Goal: Information Seeking & Learning: Learn about a topic

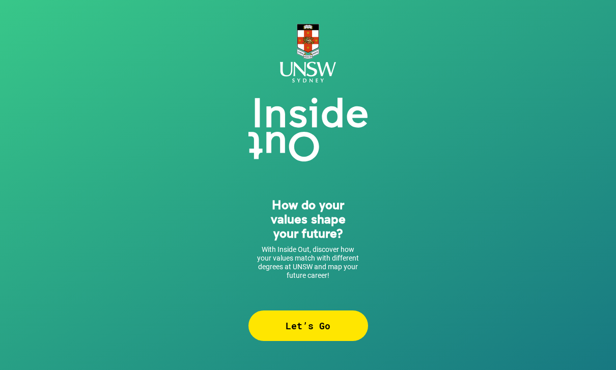
click at [340, 318] on div "Let’s Go" at bounding box center [308, 325] width 120 height 31
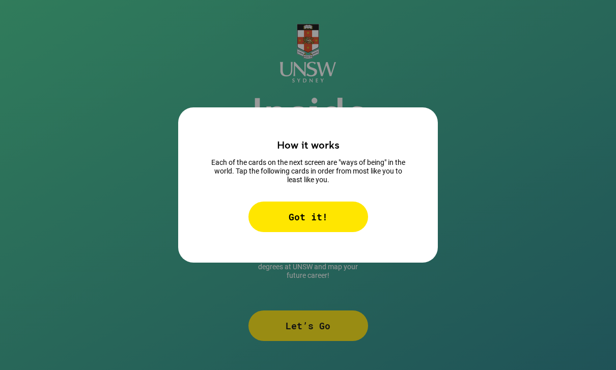
click at [301, 255] on div "How it works Each of the cards on the next screen are "ways of being" in the wo…" at bounding box center [307, 184] width 259 height 155
click at [307, 229] on div "Got it!" at bounding box center [308, 216] width 120 height 31
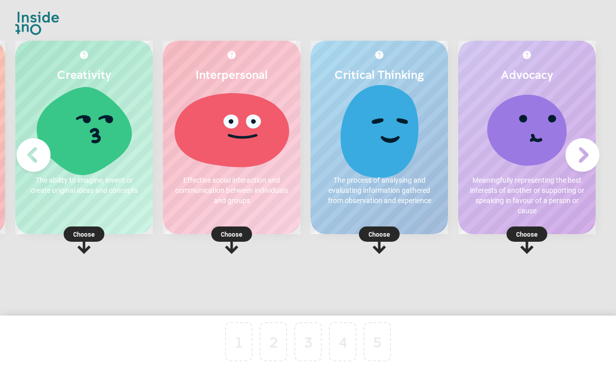
scroll to position [0, 153]
click at [530, 61] on div "Advocacy Meaningfully representing the best interests of another or supporting …" at bounding box center [526, 137] width 137 height 193
click at [525, 59] on img at bounding box center [526, 55] width 8 height 8
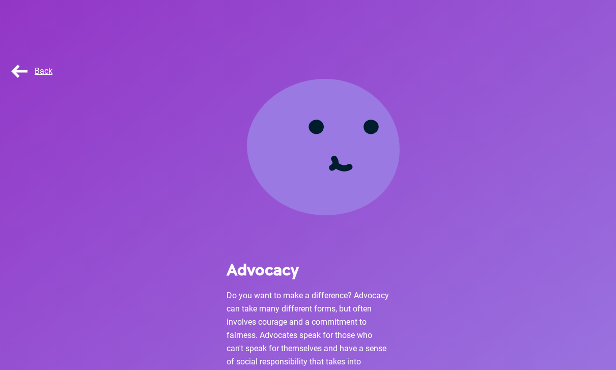
click at [45, 69] on span "Back" at bounding box center [30, 71] width 43 height 10
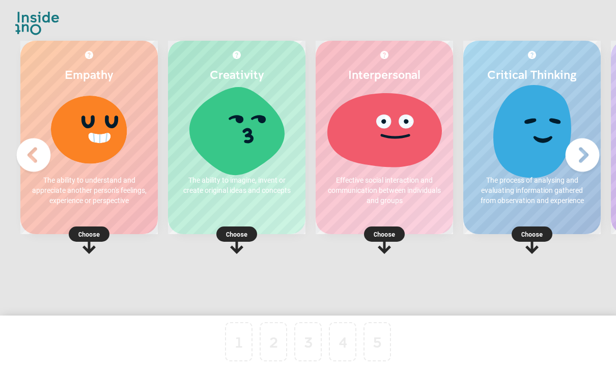
click at [595, 164] on img at bounding box center [582, 155] width 41 height 41
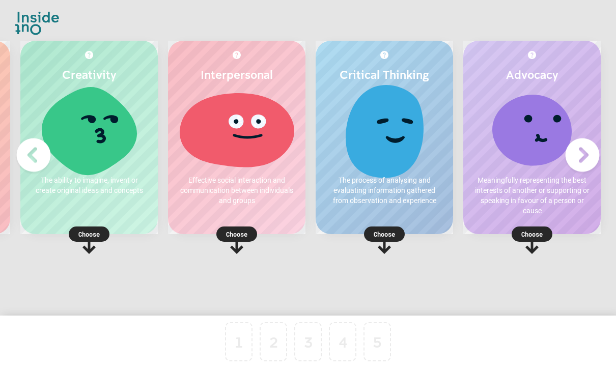
click at [581, 163] on img at bounding box center [582, 155] width 41 height 41
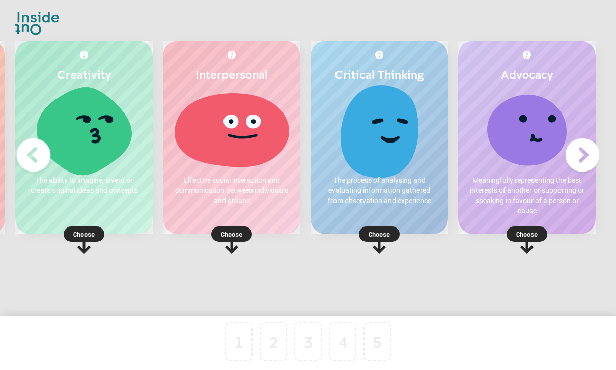
click at [37, 167] on img at bounding box center [33, 155] width 41 height 41
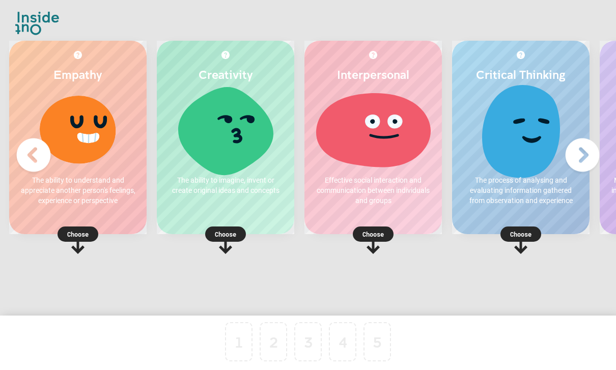
scroll to position [0, 5]
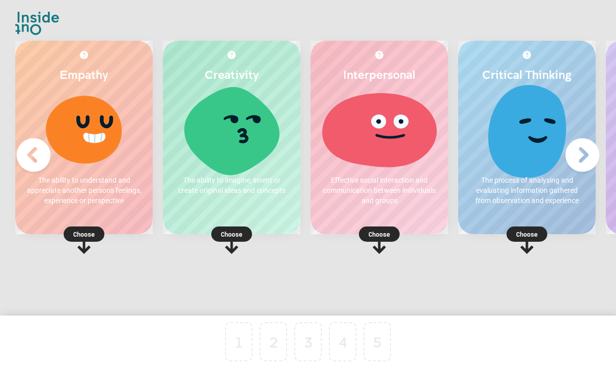
click at [86, 142] on div at bounding box center [83, 129] width 117 height 76
click at [89, 239] on p "Choose" at bounding box center [83, 234] width 137 height 10
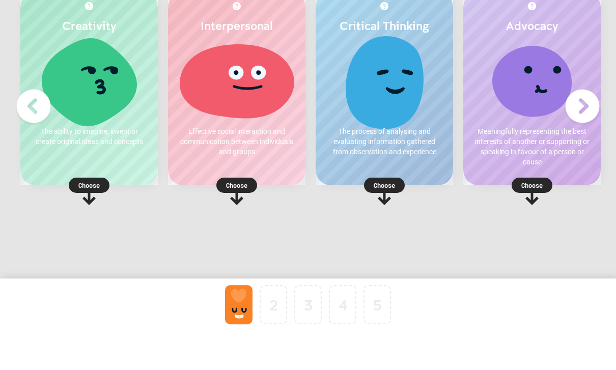
scroll to position [0, 0]
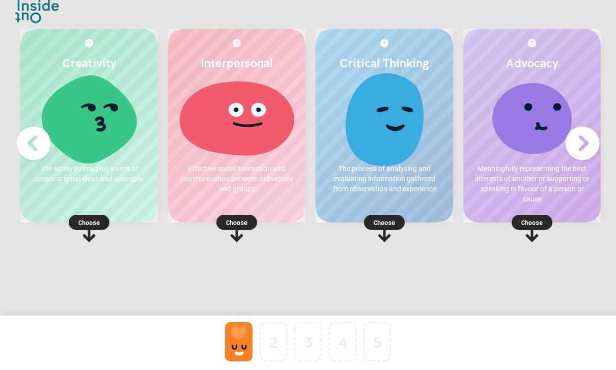
click at [240, 215] on rect at bounding box center [236, 222] width 41 height 15
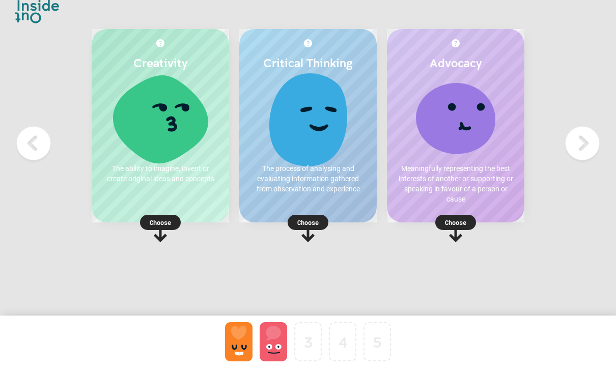
click at [147, 222] on icon at bounding box center [160, 228] width 41 height 27
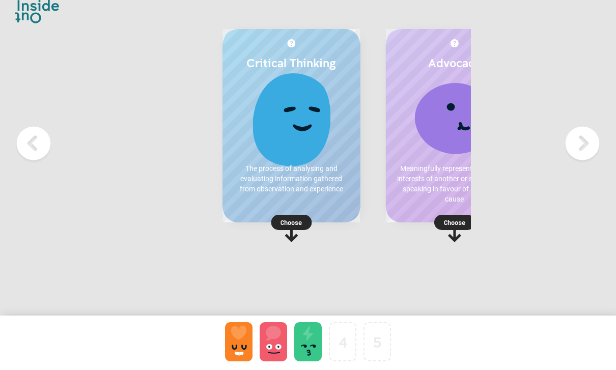
click at [298, 217] on p "Choose" at bounding box center [290, 222] width 137 height 10
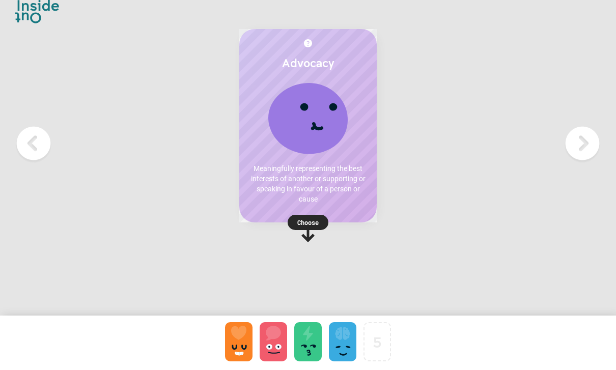
click at [318, 201] on div "Advocacy Meaningfully representing the best interests of another or supporting …" at bounding box center [307, 125] width 137 height 193
click at [306, 226] on icon at bounding box center [307, 234] width 13 height 16
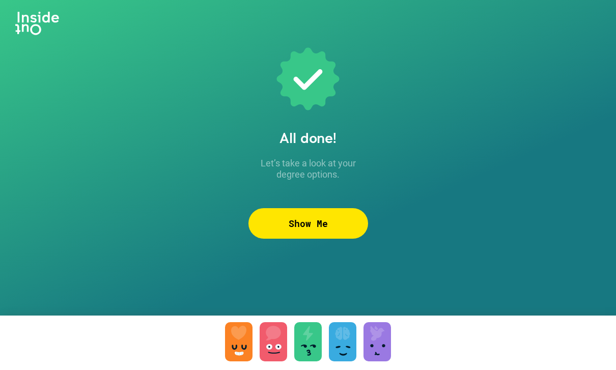
click at [336, 208] on div "Show Me" at bounding box center [308, 223] width 120 height 31
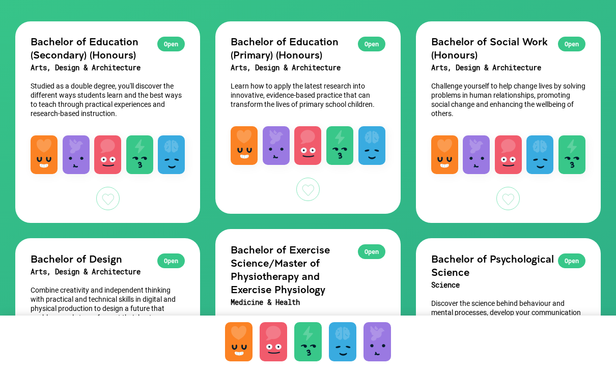
scroll to position [87, 0]
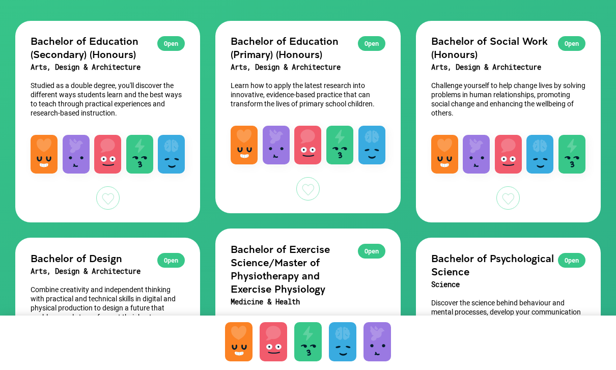
click at [580, 44] on div "Open" at bounding box center [571, 43] width 27 height 15
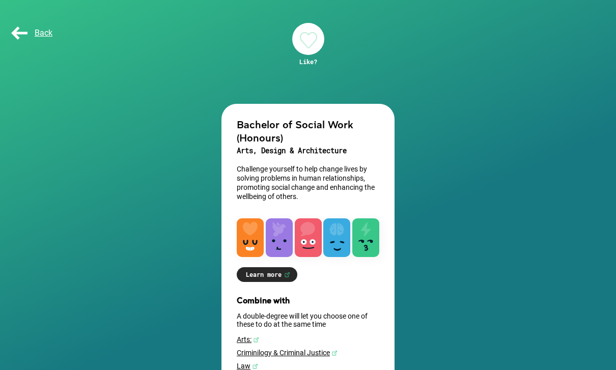
scroll to position [59, 0]
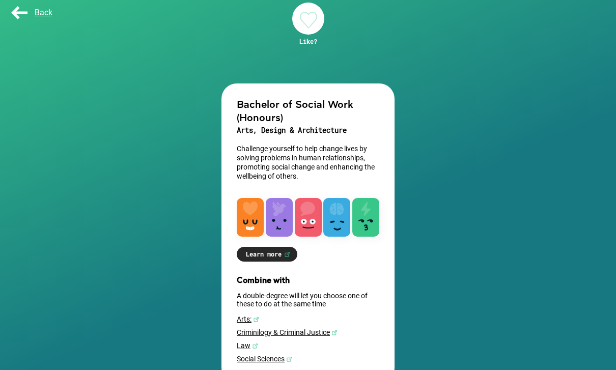
click at [305, 27] on div at bounding box center [308, 19] width 32 height 32
click at [337, 331] on link "Criminilogy & Criminal Justice" at bounding box center [308, 332] width 142 height 8
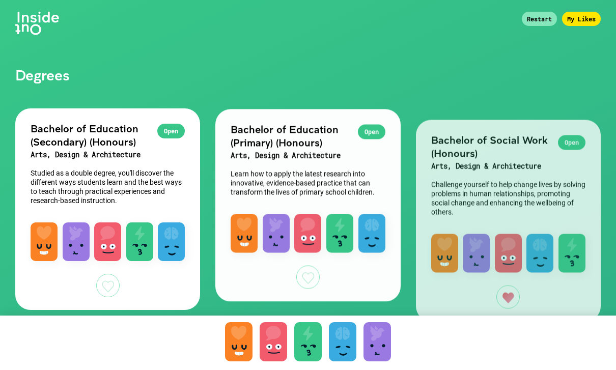
scroll to position [92, 0]
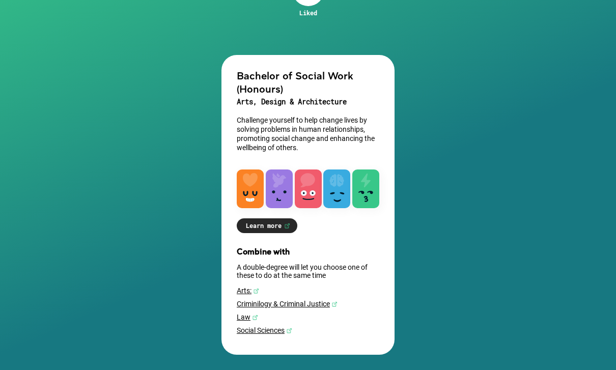
click at [277, 330] on link "Social Sciences" at bounding box center [308, 330] width 142 height 8
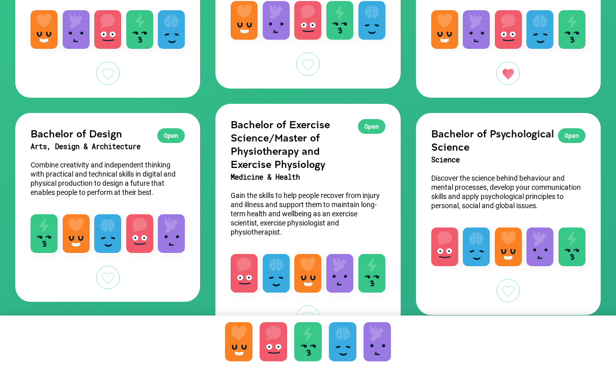
scroll to position [212, 0]
click at [372, 132] on div "Open" at bounding box center [371, 127] width 27 height 15
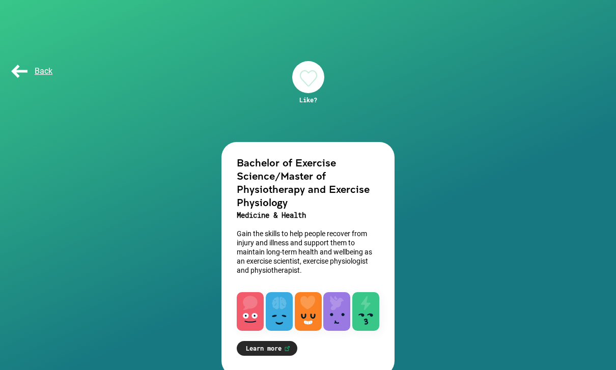
click at [306, 71] on div at bounding box center [308, 77] width 32 height 32
click at [279, 345] on link "Learn more" at bounding box center [267, 348] width 61 height 15
click at [273, 351] on link "Learn more" at bounding box center [267, 348] width 61 height 15
click at [297, 345] on link "Learn more" at bounding box center [267, 348] width 61 height 15
click at [297, 346] on link "Learn more" at bounding box center [267, 348] width 61 height 15
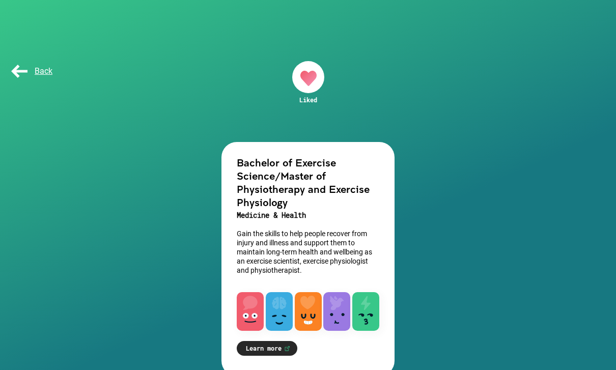
click at [269, 336] on div "Bachelor of Exercise Science/Master of Physiotherapy and Exercise Physiology Me…" at bounding box center [307, 259] width 173 height 234
click at [268, 335] on div "Bachelor of Exercise Science/Master of Physiotherapy and Exercise Physiology Me…" at bounding box center [307, 259] width 173 height 234
click at [273, 344] on link "Learn more" at bounding box center [267, 348] width 61 height 15
click at [281, 342] on link "Learn more" at bounding box center [267, 348] width 61 height 15
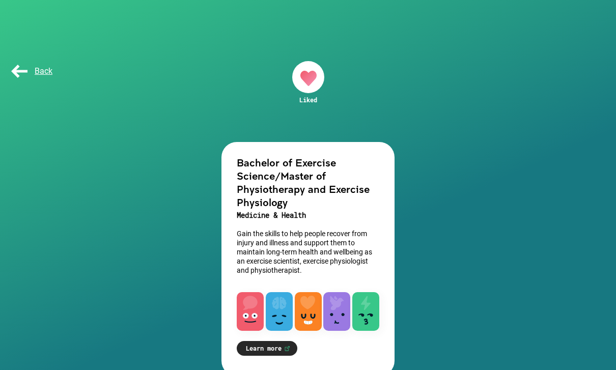
click at [278, 346] on link "Learn more" at bounding box center [267, 348] width 61 height 15
click at [282, 350] on link "Learn more" at bounding box center [267, 348] width 61 height 15
click at [281, 350] on link "Learn more" at bounding box center [267, 348] width 61 height 15
click at [289, 344] on link "Learn more" at bounding box center [267, 348] width 61 height 15
click at [27, 78] on div "Back" at bounding box center [34, 71] width 51 height 20
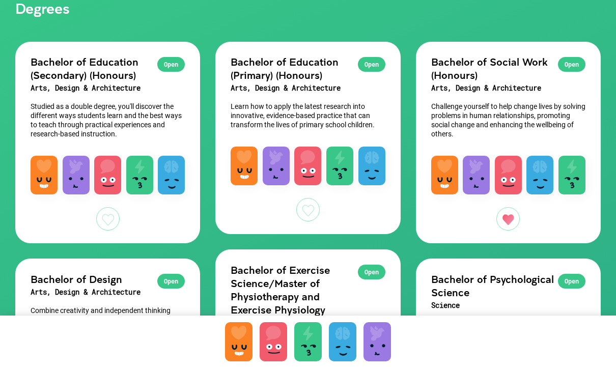
scroll to position [67, 0]
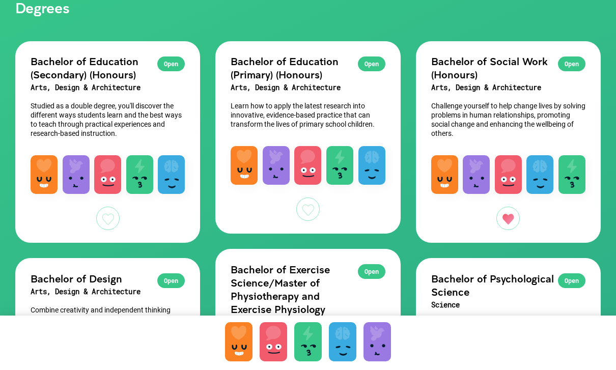
click at [575, 69] on div "Open" at bounding box center [571, 63] width 27 height 15
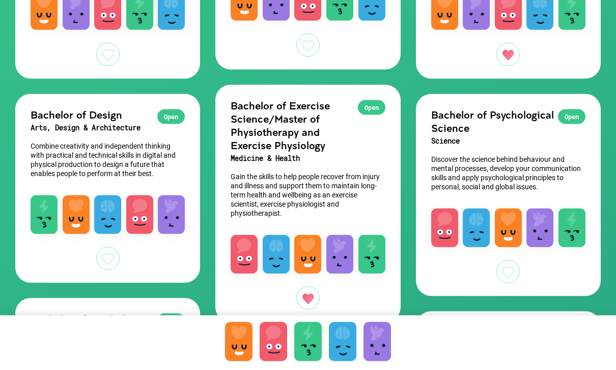
scroll to position [232, 0]
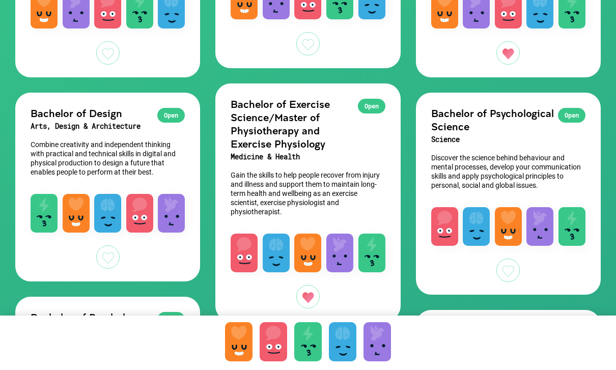
click at [581, 107] on h2 "Bachelor of Psychological Science" at bounding box center [508, 119] width 154 height 26
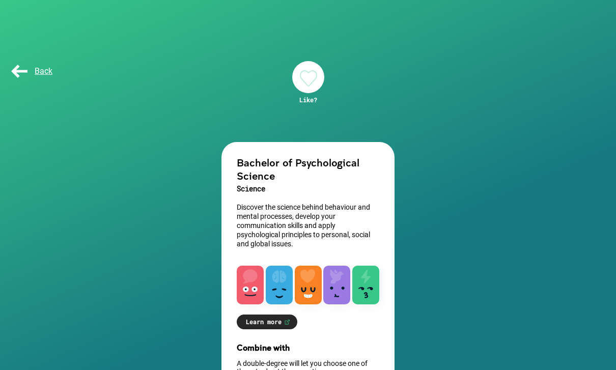
scroll to position [26, 0]
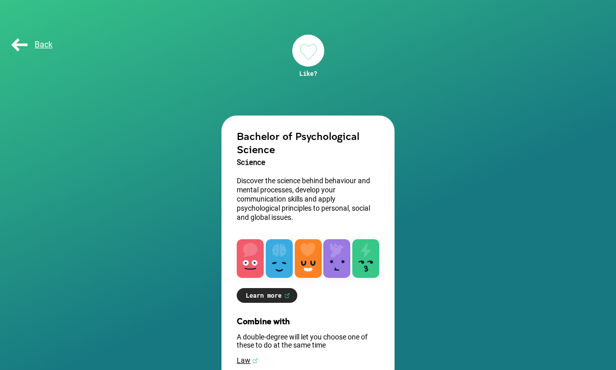
click at [307, 39] on div at bounding box center [308, 51] width 32 height 32
click at [24, 42] on span "Back" at bounding box center [30, 45] width 43 height 10
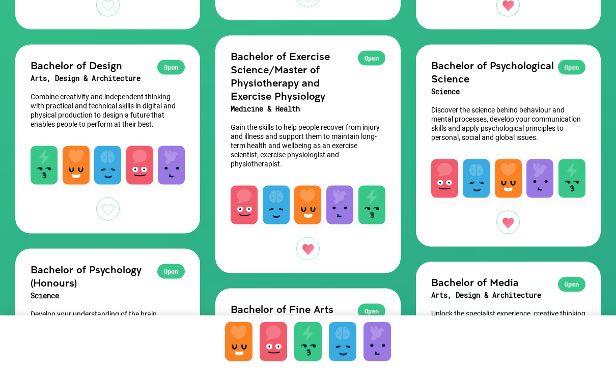
scroll to position [281, 0]
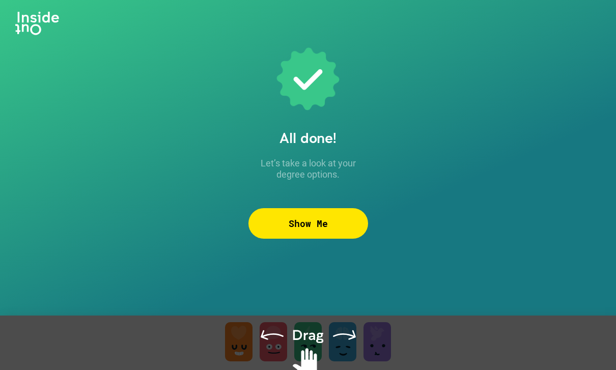
scroll to position [33, 0]
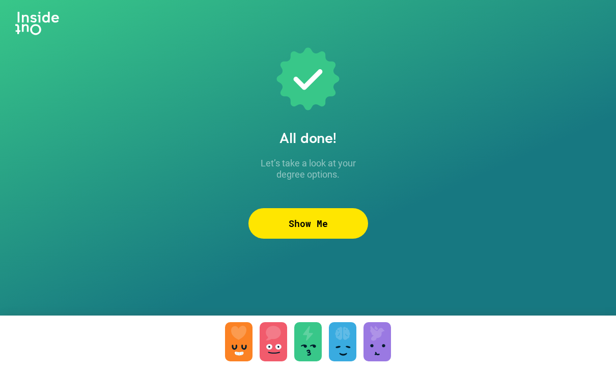
click at [313, 337] on div at bounding box center [307, 341] width 27 height 39
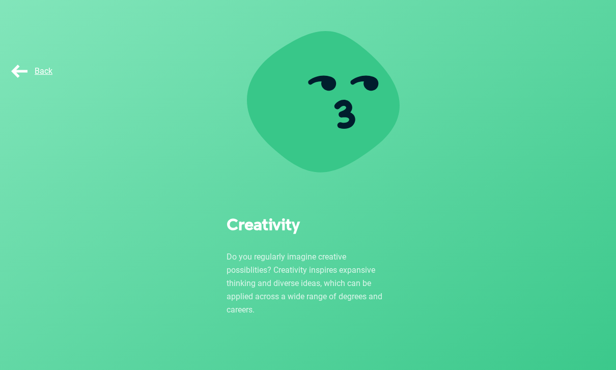
scroll to position [49, 0]
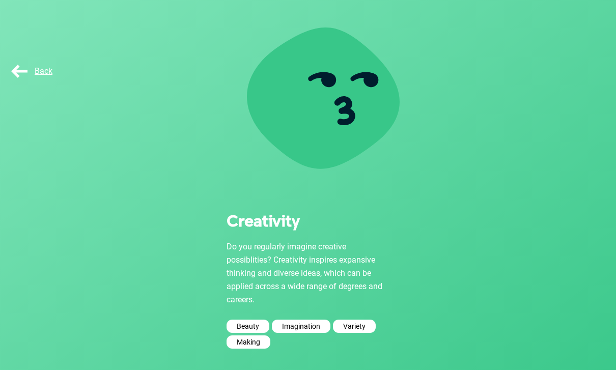
click at [247, 321] on div "Beauty" at bounding box center [247, 325] width 43 height 13
click at [21, 62] on div "Back" at bounding box center [34, 71] width 51 height 20
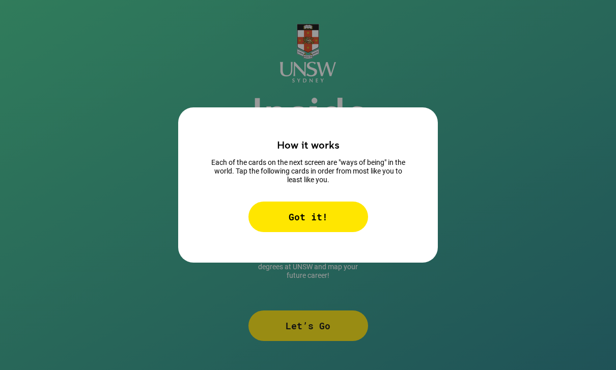
click at [342, 232] on div "Got it!" at bounding box center [308, 216] width 120 height 31
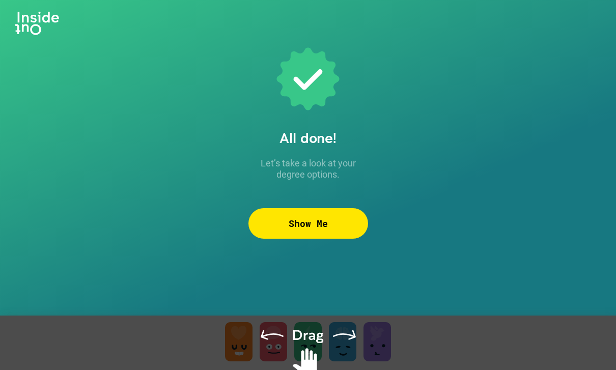
scroll to position [33, 0]
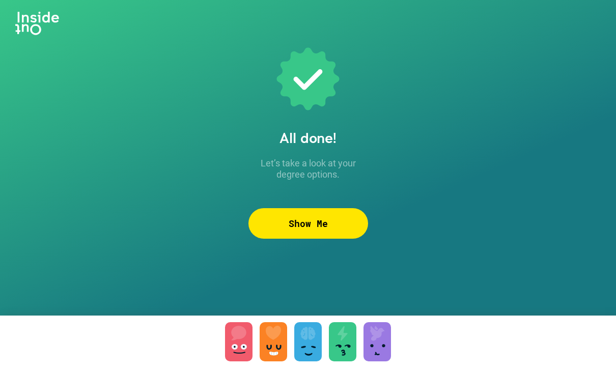
click at [342, 210] on div "Show Me" at bounding box center [308, 223] width 120 height 31
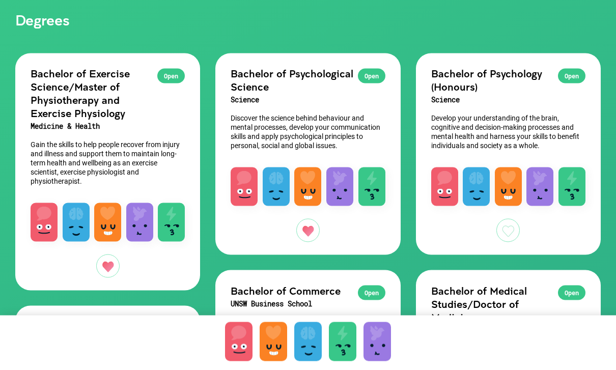
scroll to position [55, 0]
click at [504, 227] on div at bounding box center [507, 229] width 23 height 23
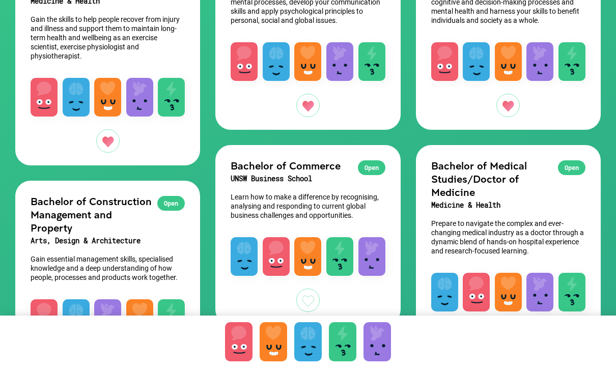
scroll to position [185, 0]
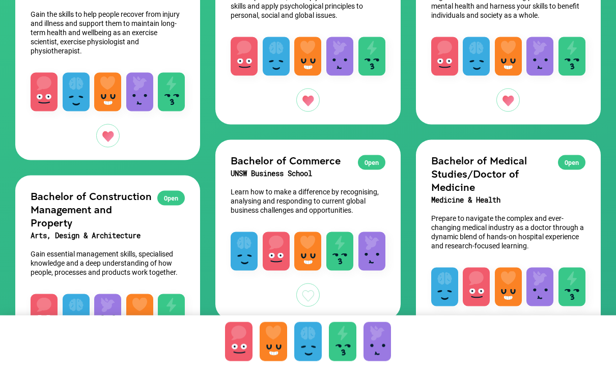
click at [311, 300] on div at bounding box center [307, 294] width 23 height 23
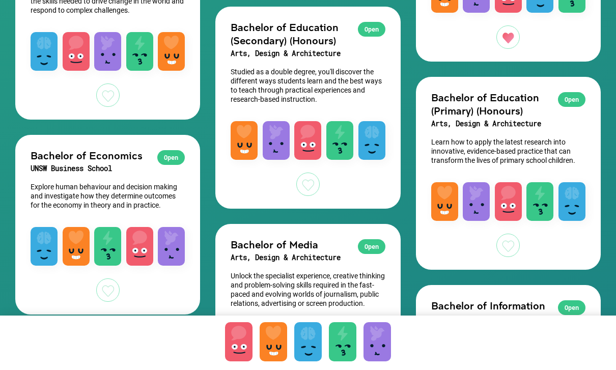
scroll to position [1389, 0]
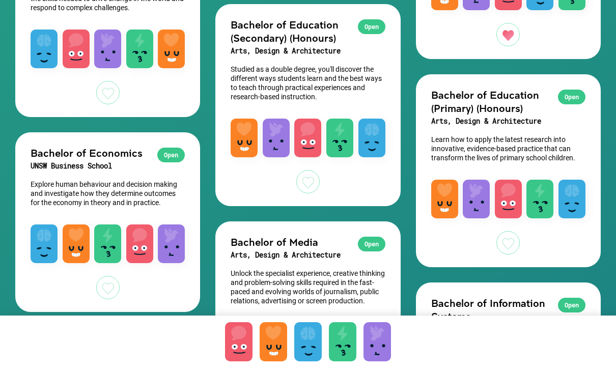
click at [111, 276] on div at bounding box center [107, 287] width 23 height 23
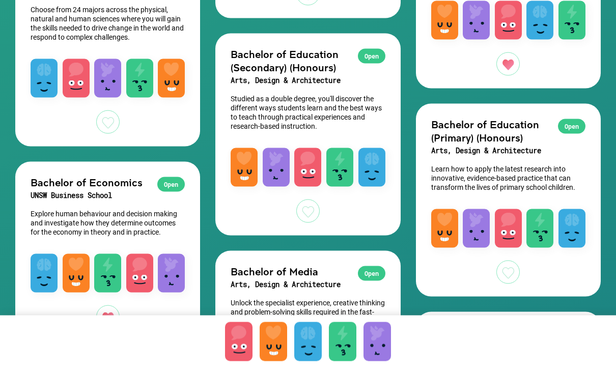
scroll to position [1349, 0]
